Goal: Find specific page/section: Find specific page/section

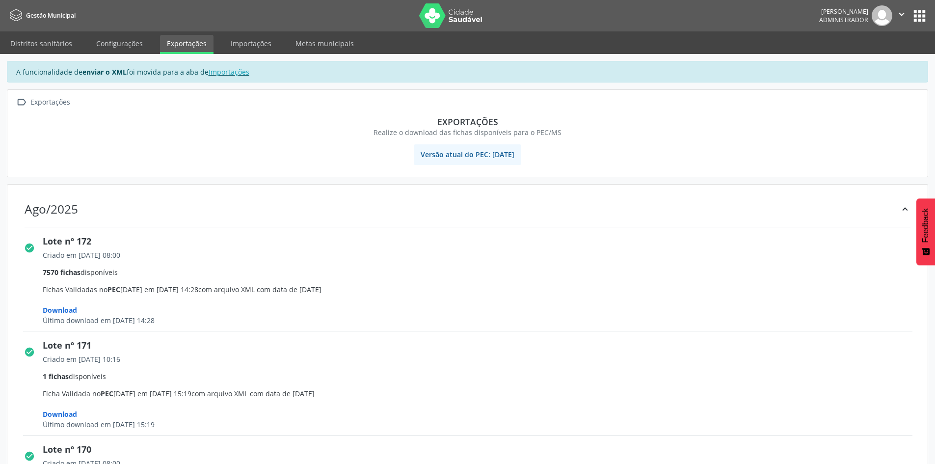
click at [921, 17] on button "apps" at bounding box center [919, 15] width 17 height 17
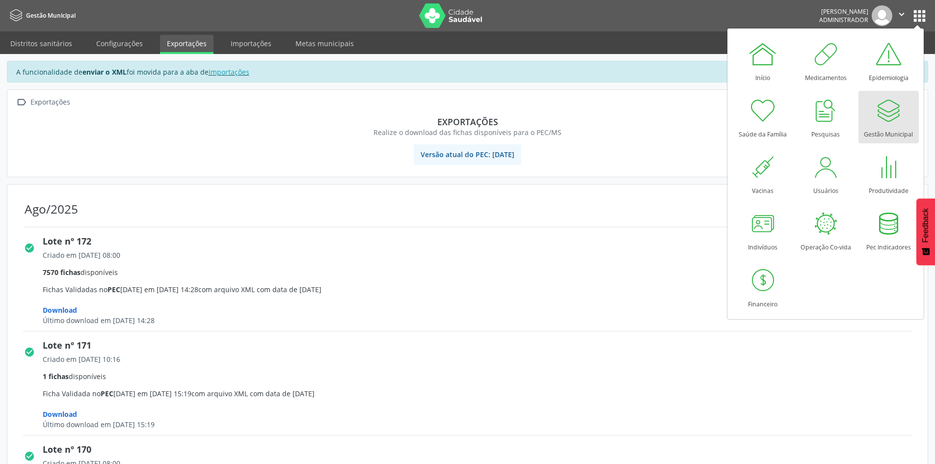
click at [881, 122] on div at bounding box center [888, 110] width 29 height 29
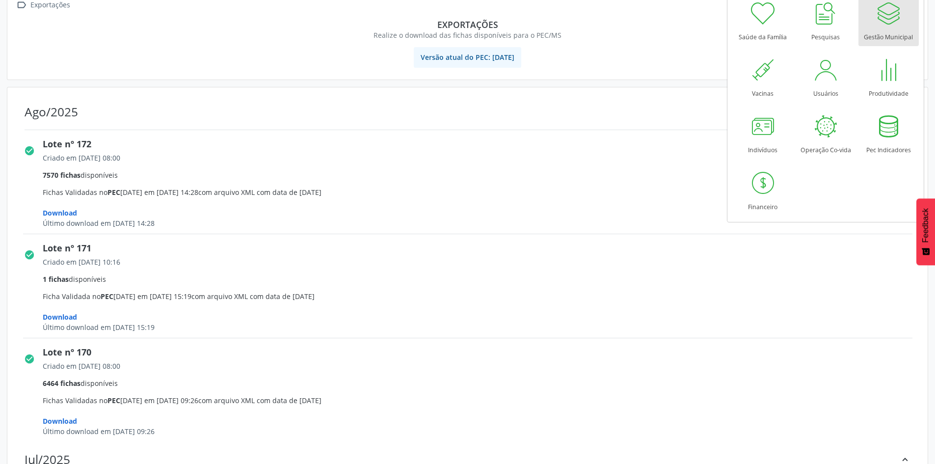
scroll to position [98, 0]
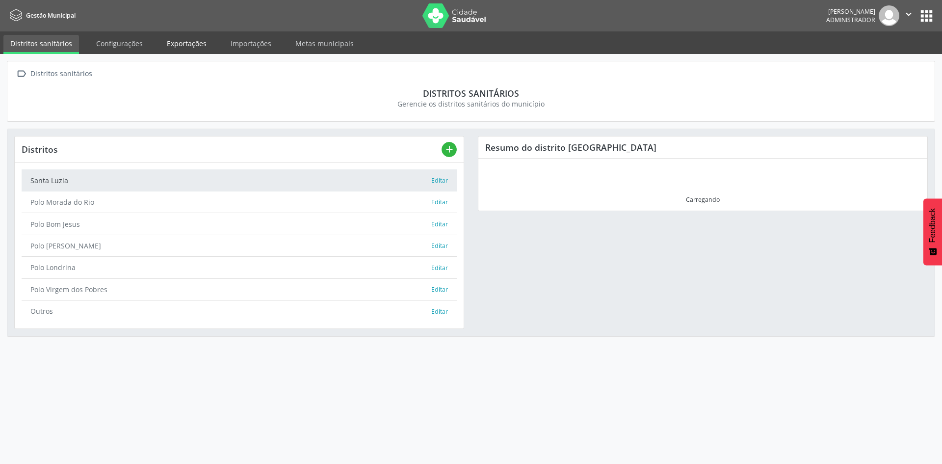
click at [193, 35] on link "Exportações" at bounding box center [186, 43] width 53 height 17
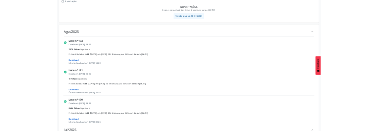
scroll to position [98, 0]
